Goal: Browse casually

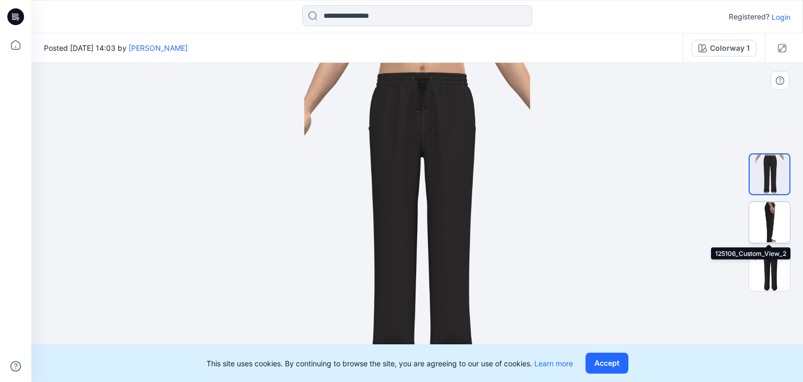
click at [758, 220] on img at bounding box center [769, 222] width 41 height 41
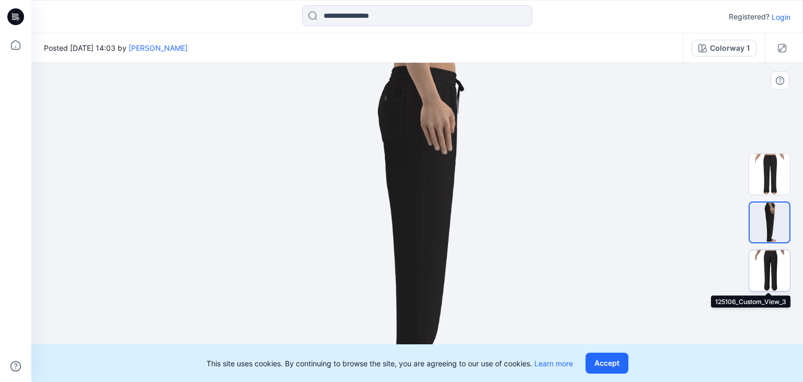
click at [763, 258] on img at bounding box center [769, 270] width 41 height 41
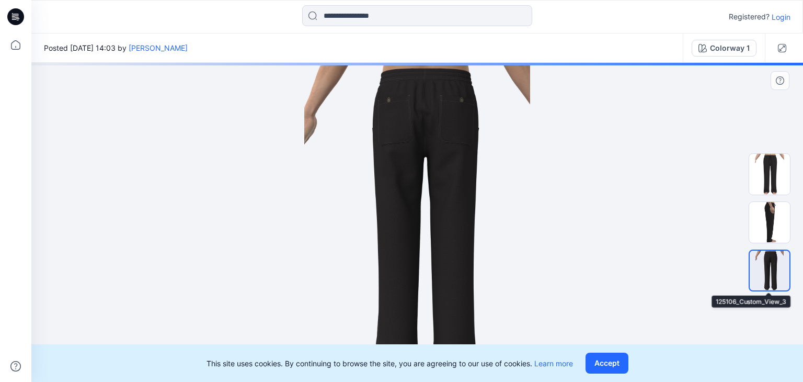
click at [763, 258] on img at bounding box center [770, 270] width 40 height 40
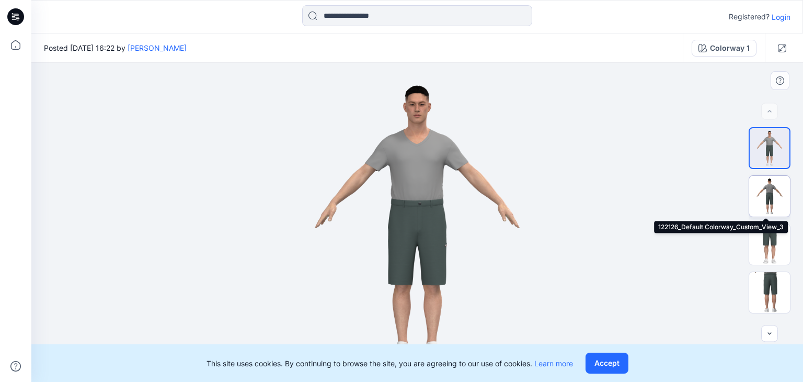
click at [772, 187] on img at bounding box center [769, 196] width 41 height 41
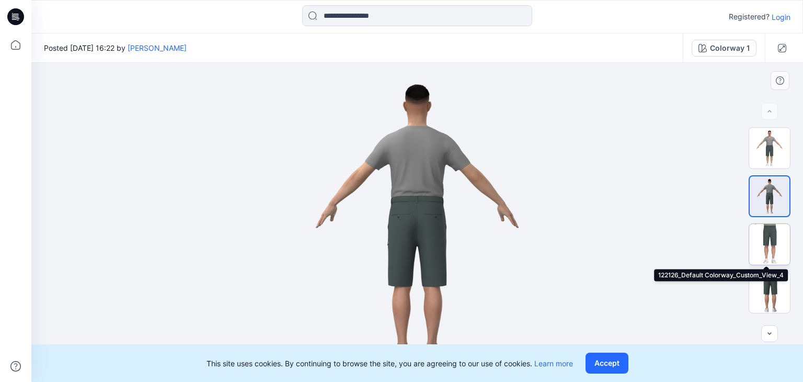
click at [763, 241] on img at bounding box center [769, 244] width 41 height 41
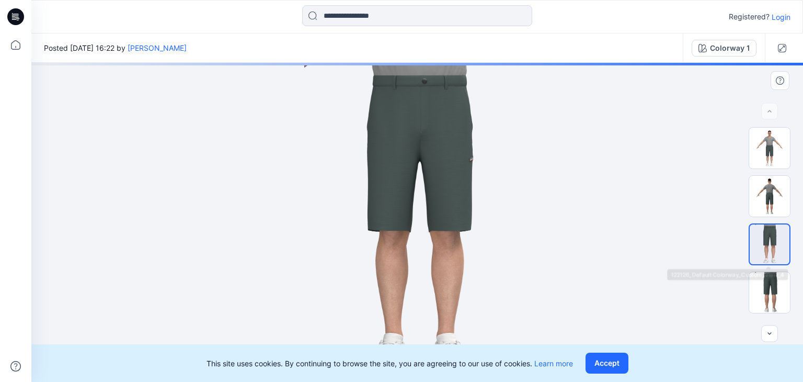
click at [763, 241] on img at bounding box center [770, 244] width 40 height 40
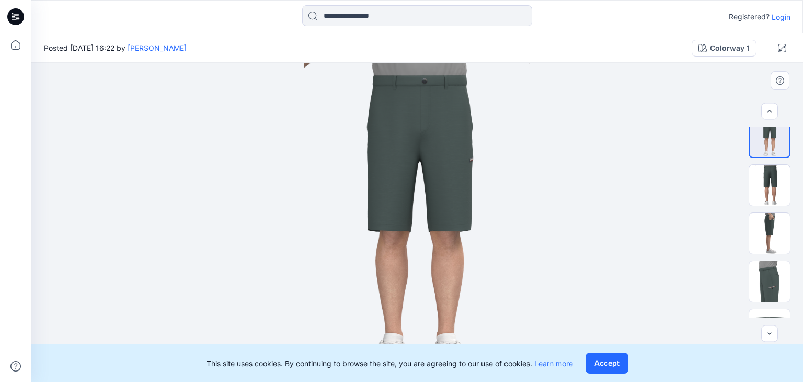
scroll to position [109, 0]
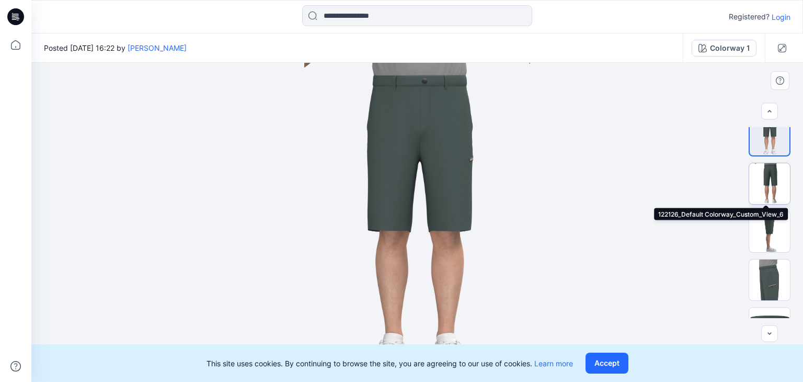
click at [772, 169] on img at bounding box center [769, 183] width 41 height 41
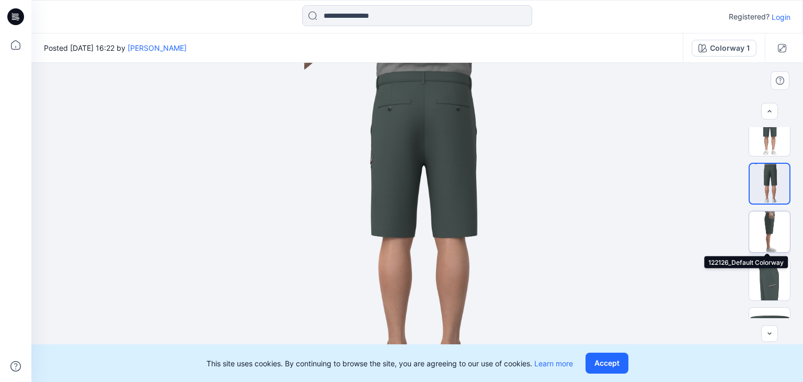
click at [771, 231] on img at bounding box center [769, 231] width 41 height 41
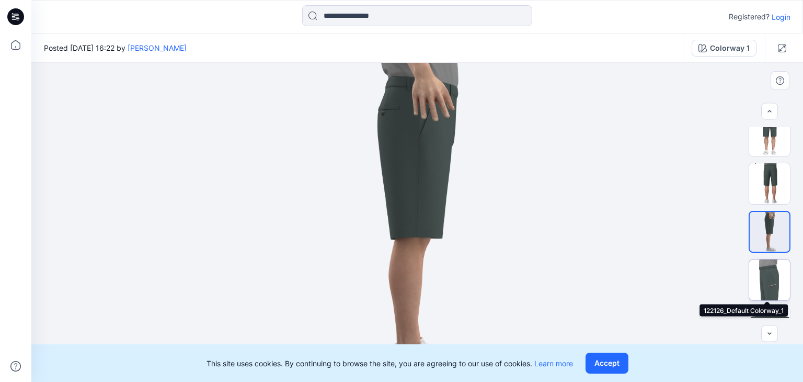
click at [761, 275] on img at bounding box center [769, 279] width 41 height 41
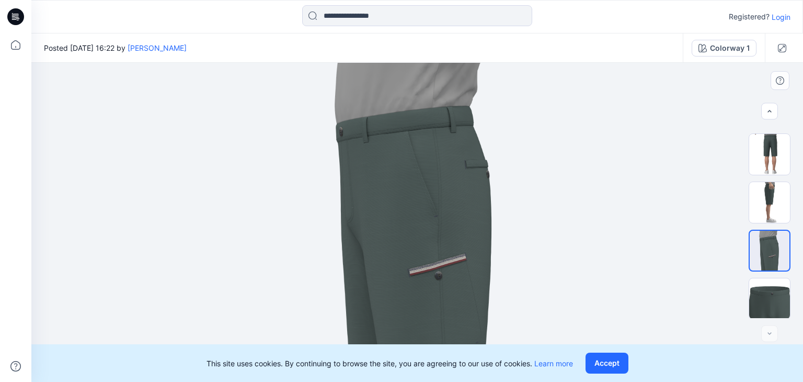
scroll to position [140, 0]
click at [767, 290] on img at bounding box center [769, 297] width 41 height 41
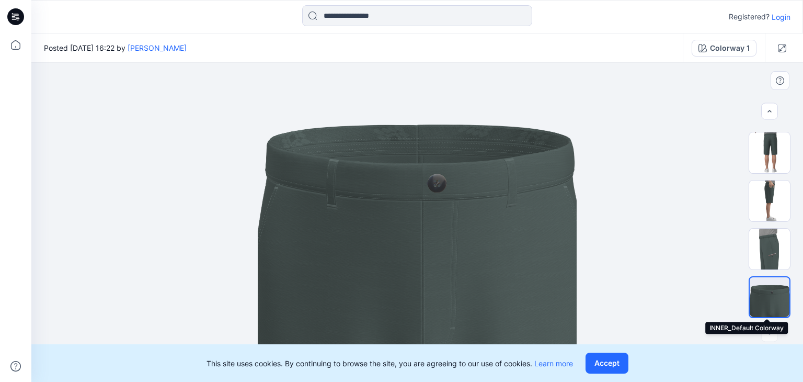
click at [768, 297] on img at bounding box center [770, 297] width 40 height 40
